Goal: Entertainment & Leisure: Consume media (video, audio)

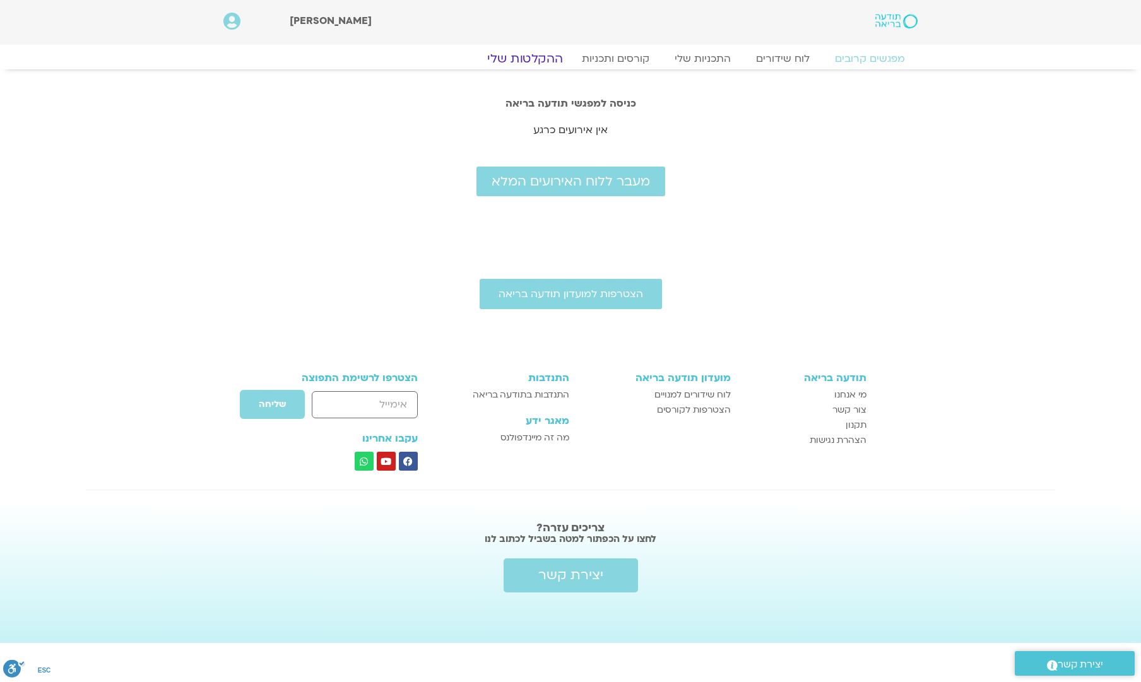
click at [540, 57] on link "ההקלטות שלי" at bounding box center [525, 58] width 106 height 15
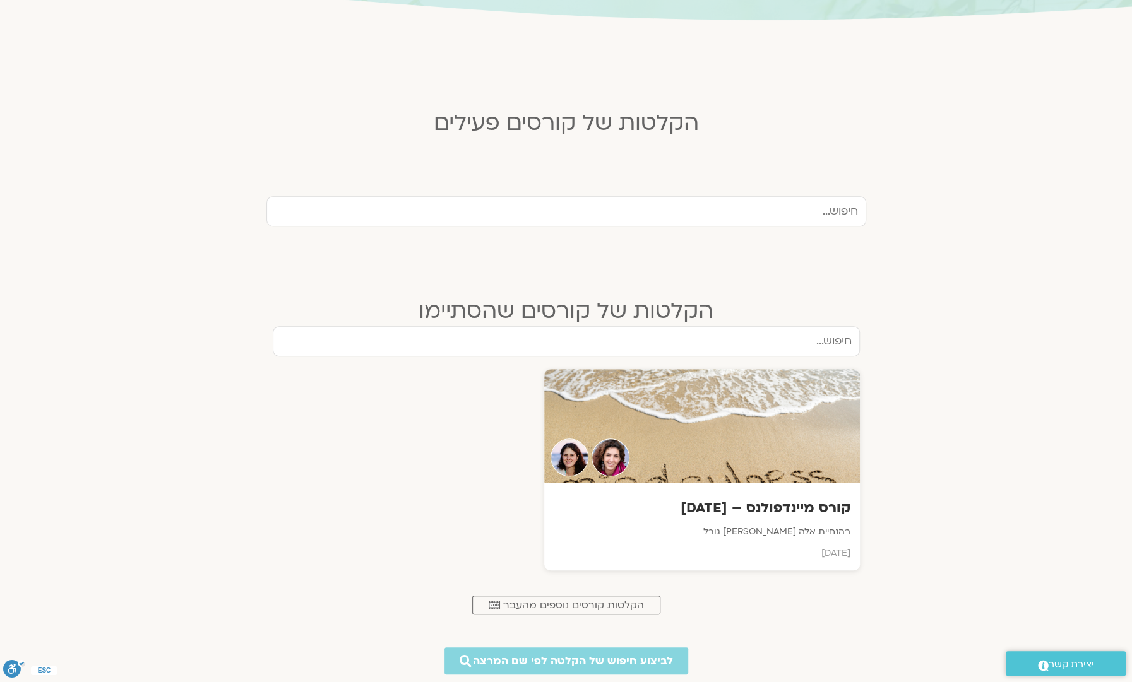
scroll to position [294, 0]
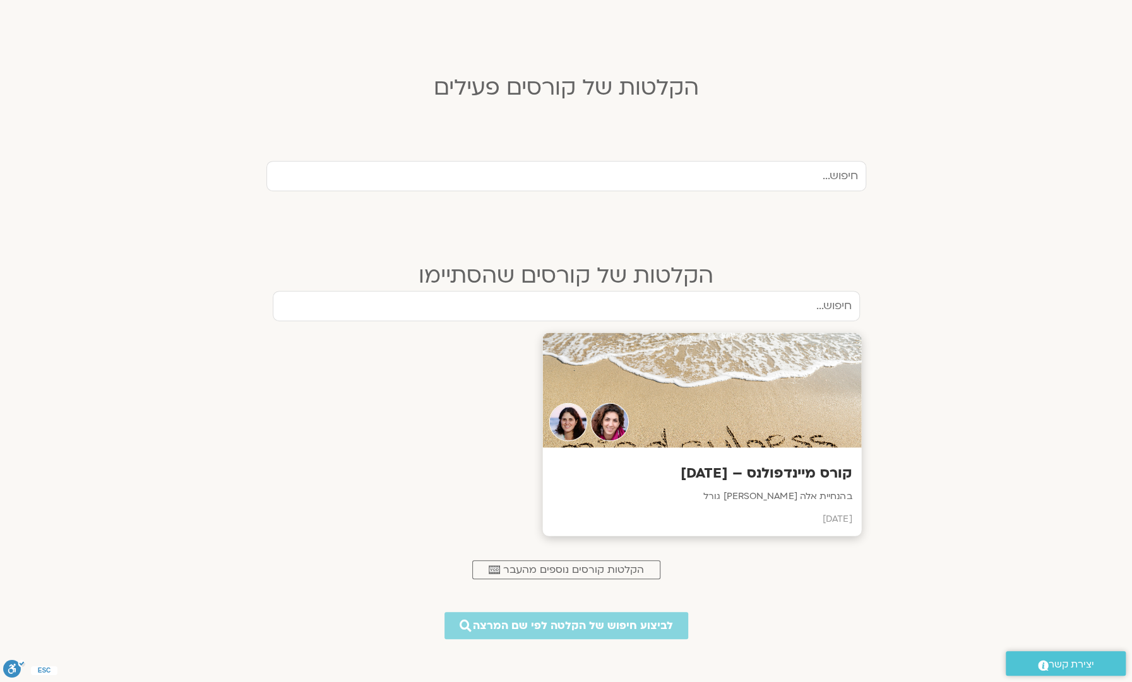
click at [717, 385] on div at bounding box center [701, 390] width 319 height 115
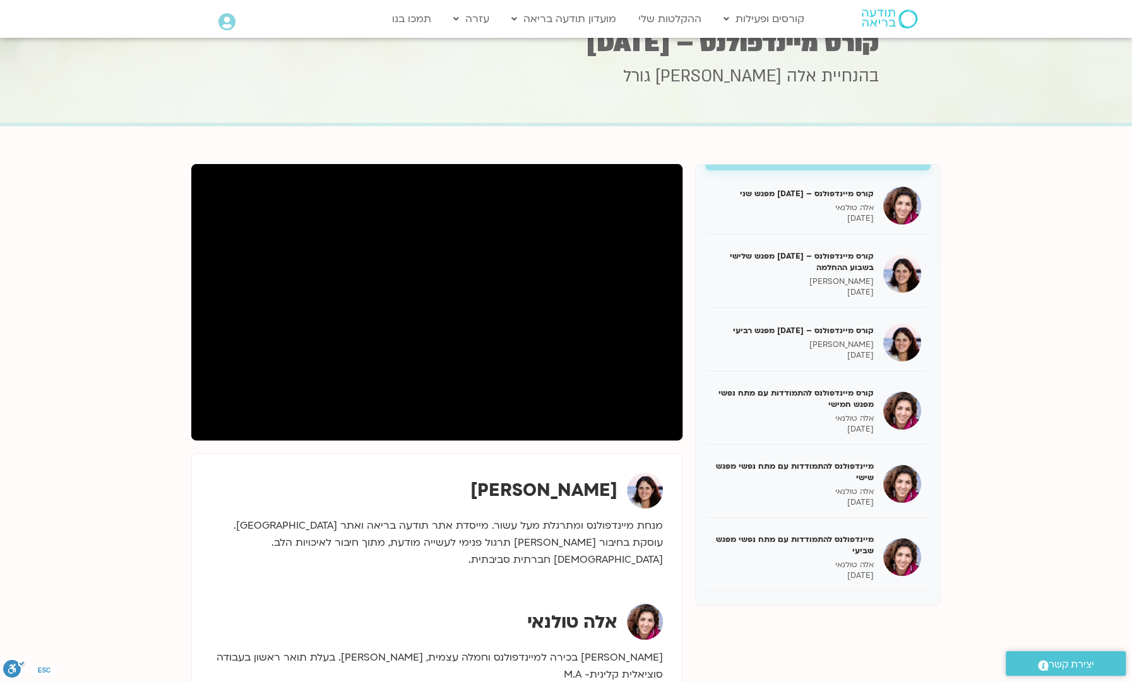
scroll to position [185, 0]
